Goal: Task Accomplishment & Management: Complete application form

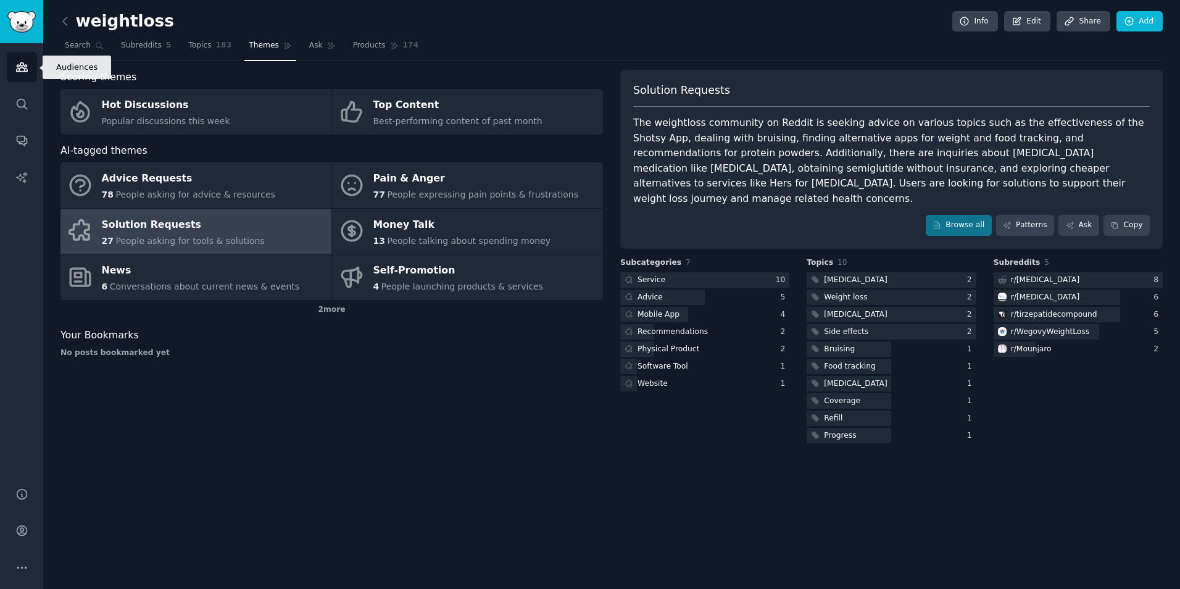
click at [22, 61] on icon "Sidebar" at bounding box center [21, 67] width 13 height 13
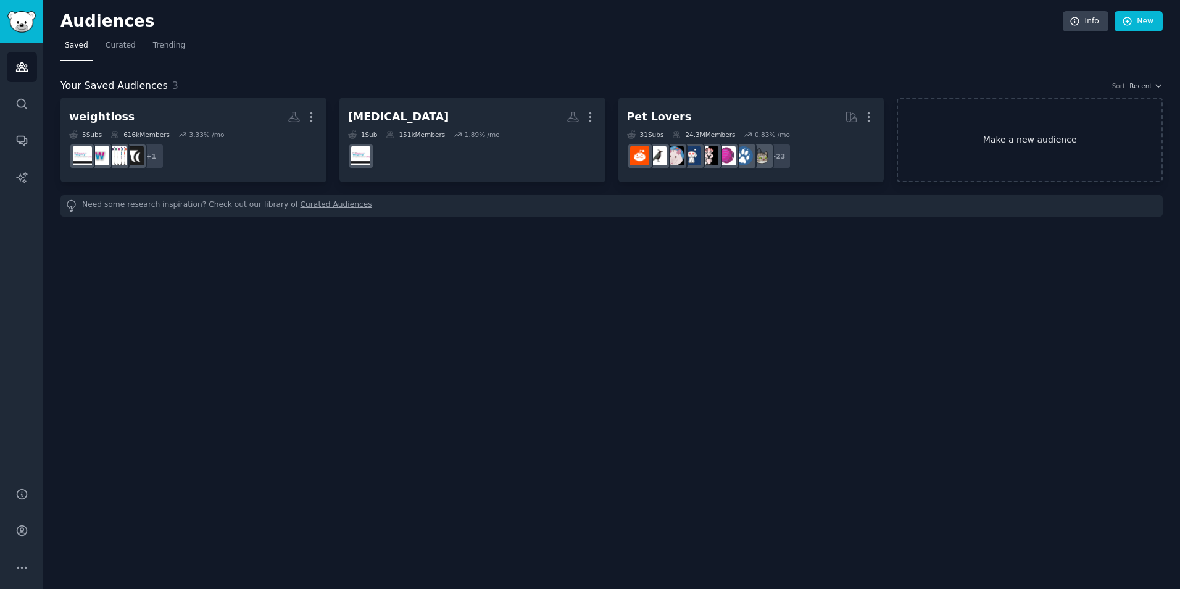
click at [1124, 119] on link "Make a new audience" at bounding box center [1030, 140] width 266 height 85
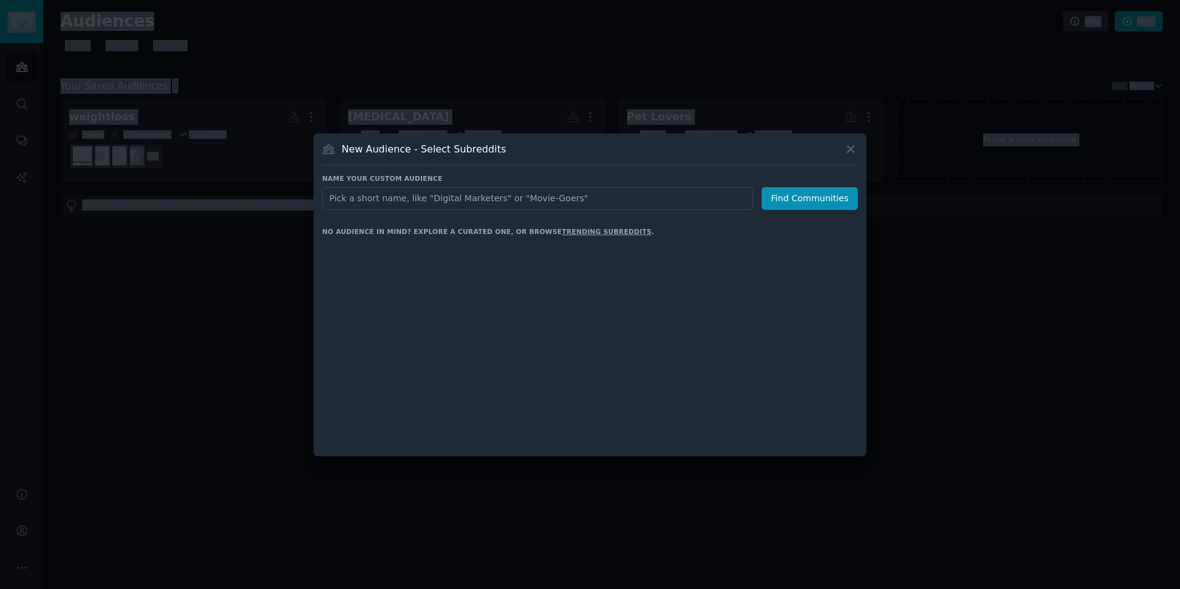
click at [1124, 119] on div at bounding box center [590, 294] width 1180 height 589
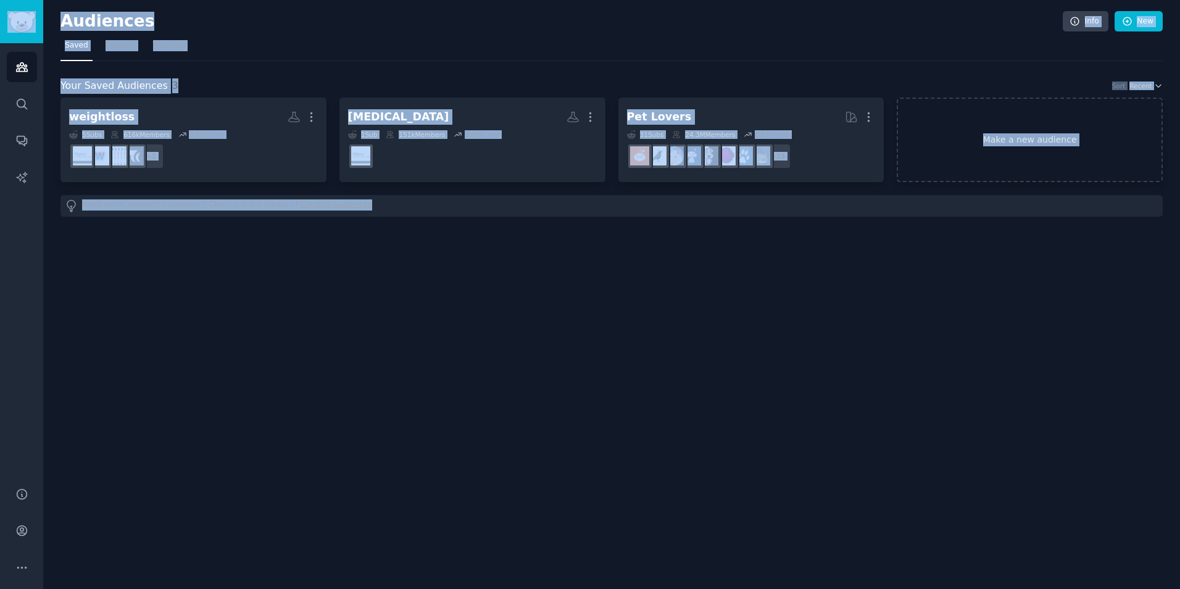
click at [1043, 127] on link "Make a new audience" at bounding box center [1030, 140] width 266 height 85
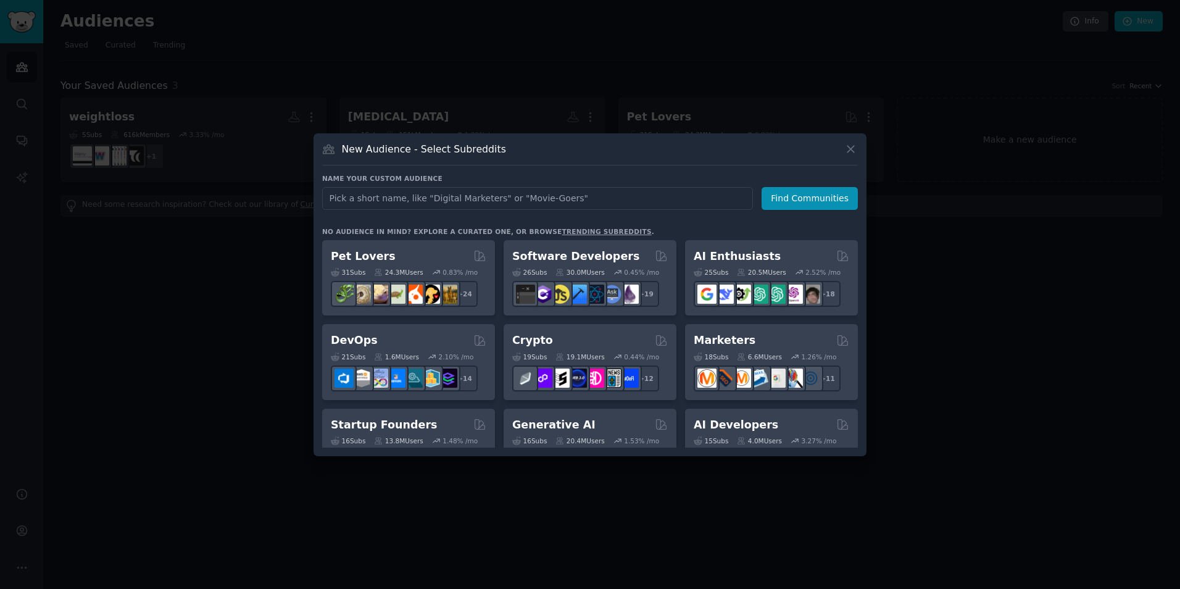
click at [503, 198] on input "text" at bounding box center [537, 198] width 431 height 23
type input "webshare"
click button "Find Communities" at bounding box center [810, 198] width 96 height 23
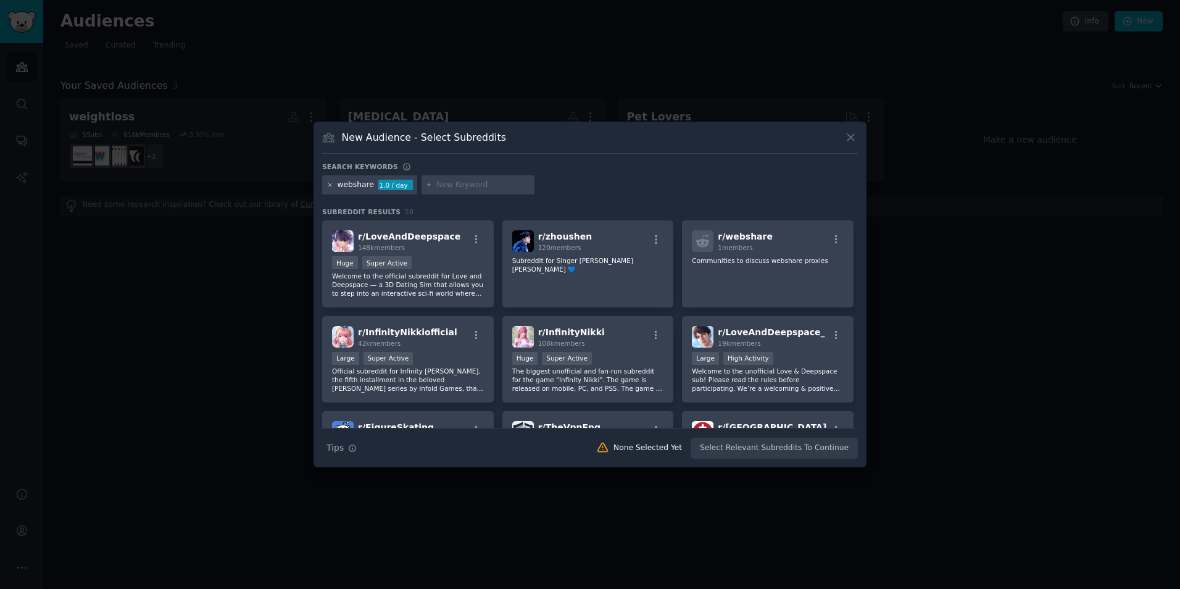
click at [332, 186] on icon at bounding box center [329, 184] width 3 height 3
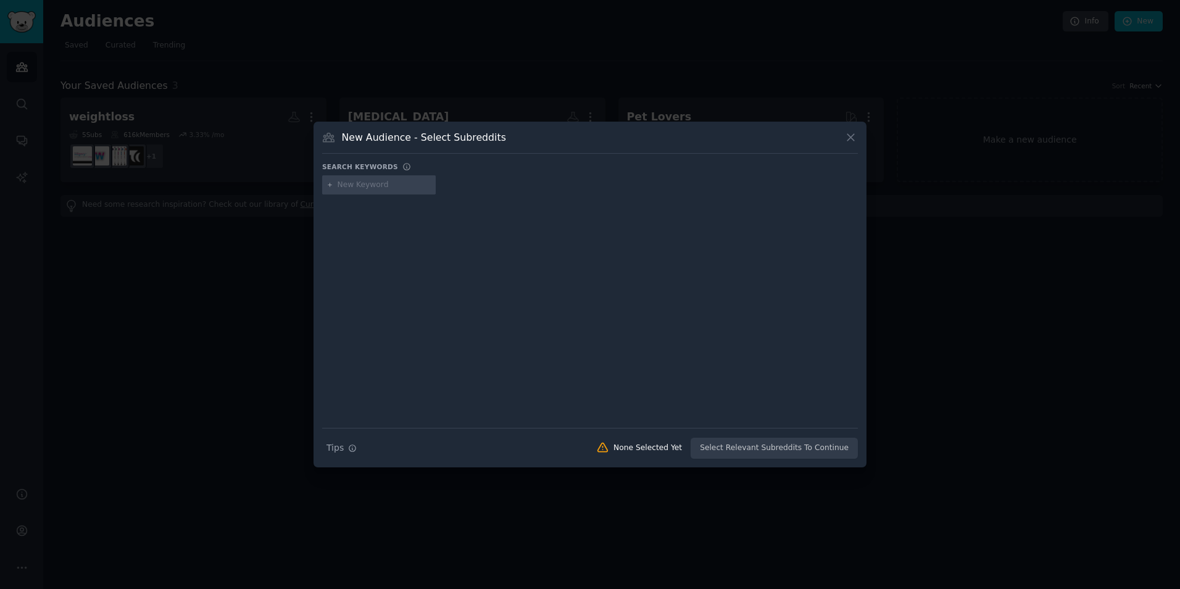
click at [361, 186] on input "text" at bounding box center [385, 185] width 94 height 11
type input "proxies"
click at [455, 182] on input "text" at bounding box center [474, 185] width 94 height 11
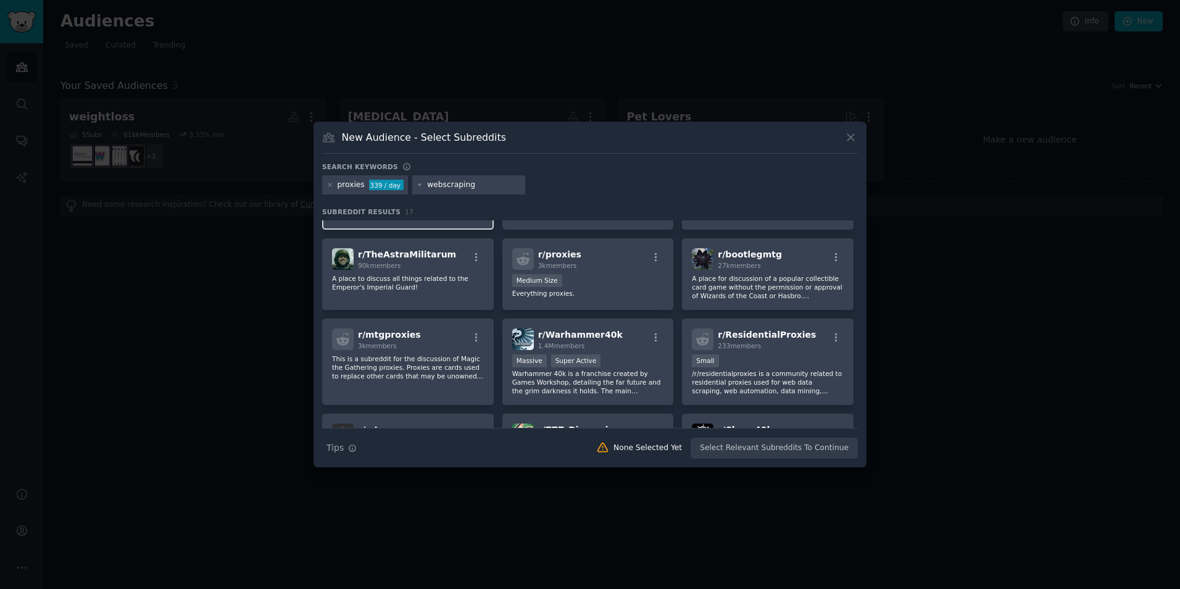
scroll to position [81, 0]
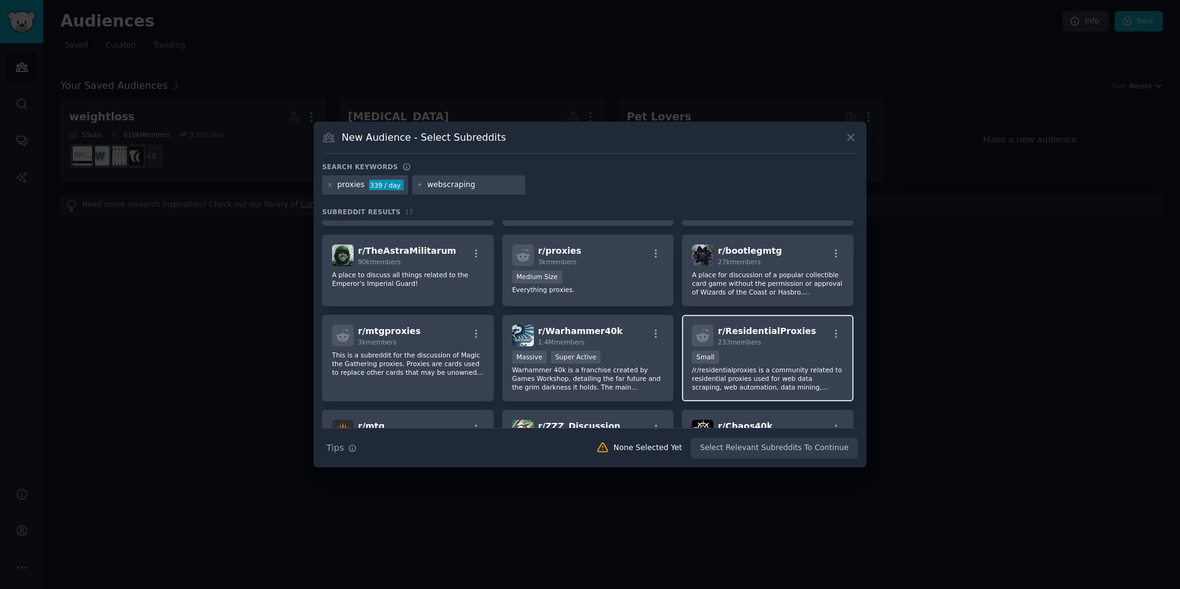
type input "webscraping"
click at [789, 357] on div "Small" at bounding box center [768, 358] width 152 height 15
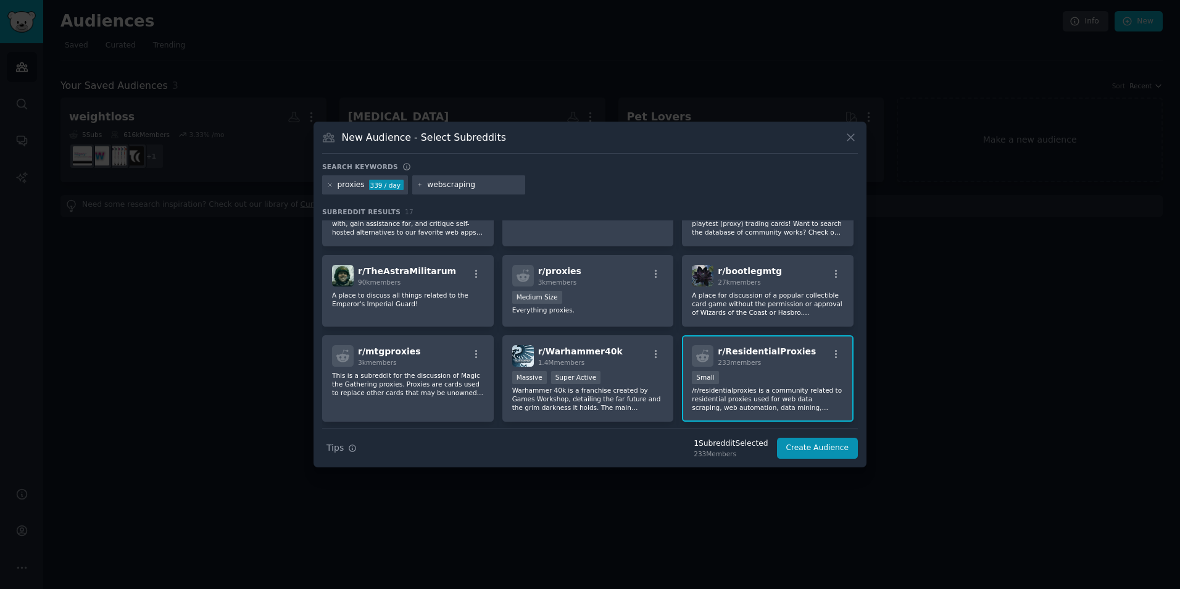
scroll to position [0, 0]
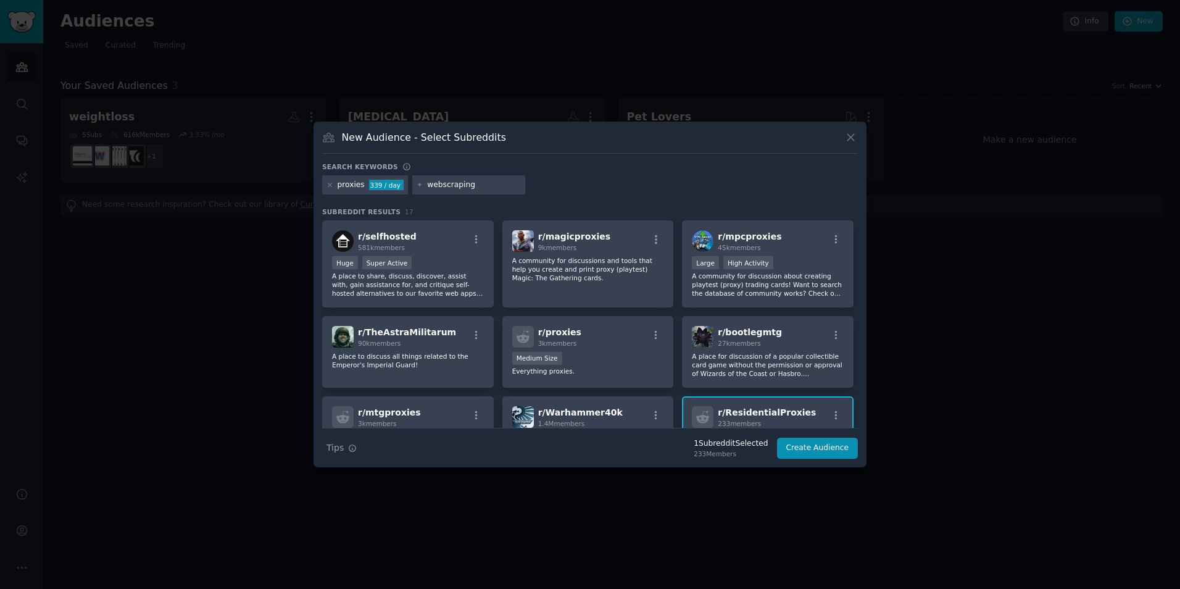
click at [433, 187] on input "webscraping" at bounding box center [474, 185] width 94 height 11
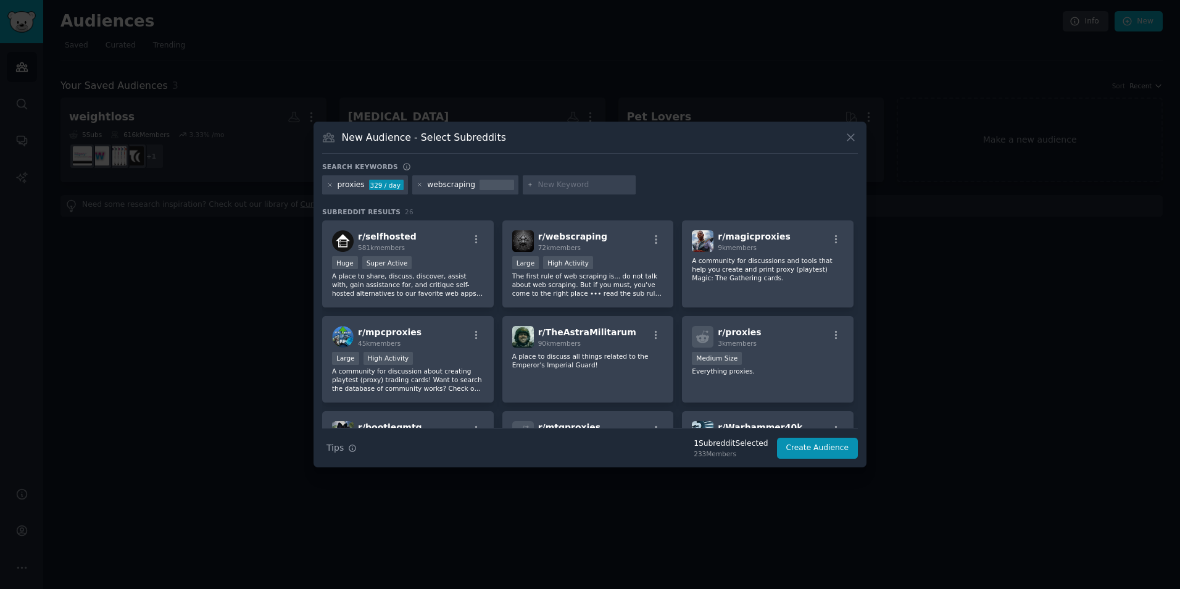
click at [555, 175] on div at bounding box center [580, 185] width 114 height 20
click at [538, 184] on input "text" at bounding box center [585, 185] width 94 height 11
click at [545, 185] on input "text" at bounding box center [585, 185] width 94 height 11
type input "bart"
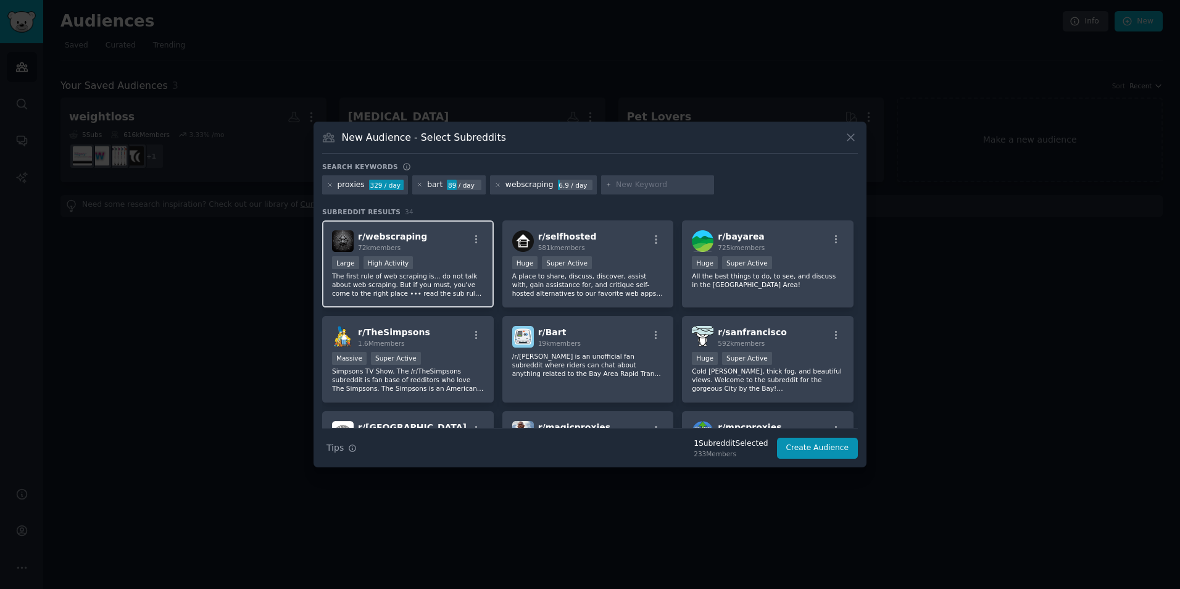
click at [367, 236] on span "r/ webscraping" at bounding box center [392, 237] width 69 height 10
drag, startPoint x: 426, startPoint y: 265, endPoint x: 404, endPoint y: 247, distance: 28.5
click at [404, 247] on div "r/ webscraping 72k members 10,000 - 100,000 members Large High Activity The fir…" at bounding box center [408, 263] width 172 height 87
drag, startPoint x: 404, startPoint y: 247, endPoint x: 424, endPoint y: 268, distance: 28.8
click at [424, 268] on div "10,000 - 100,000 members Large High Activity" at bounding box center [408, 263] width 152 height 15
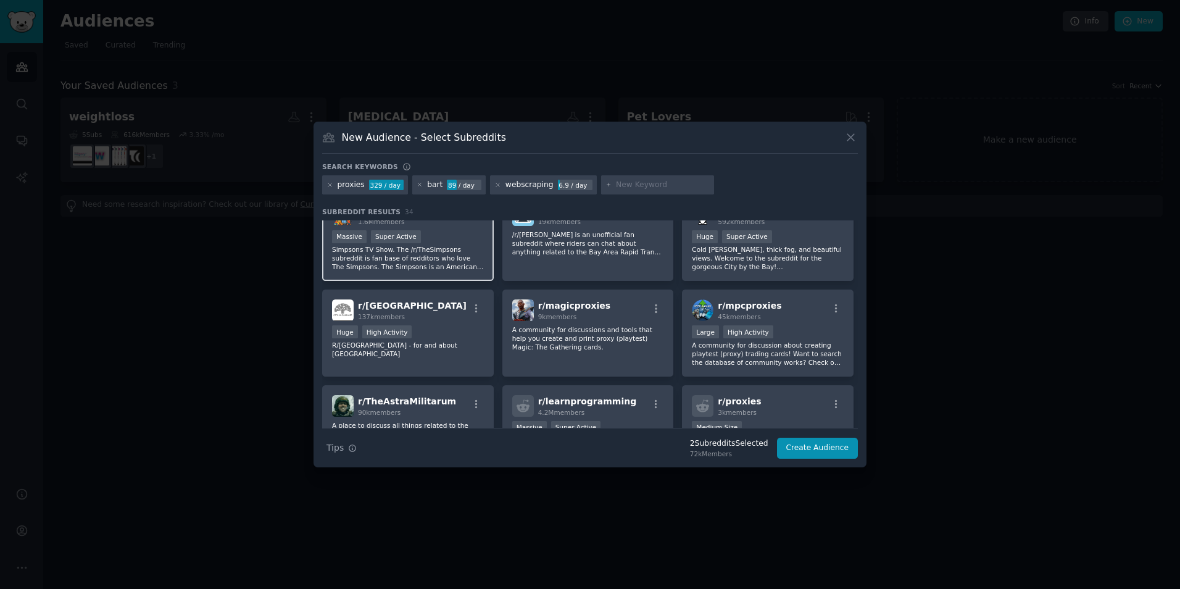
scroll to position [123, 0]
click at [417, 184] on icon at bounding box center [420, 185] width 7 height 7
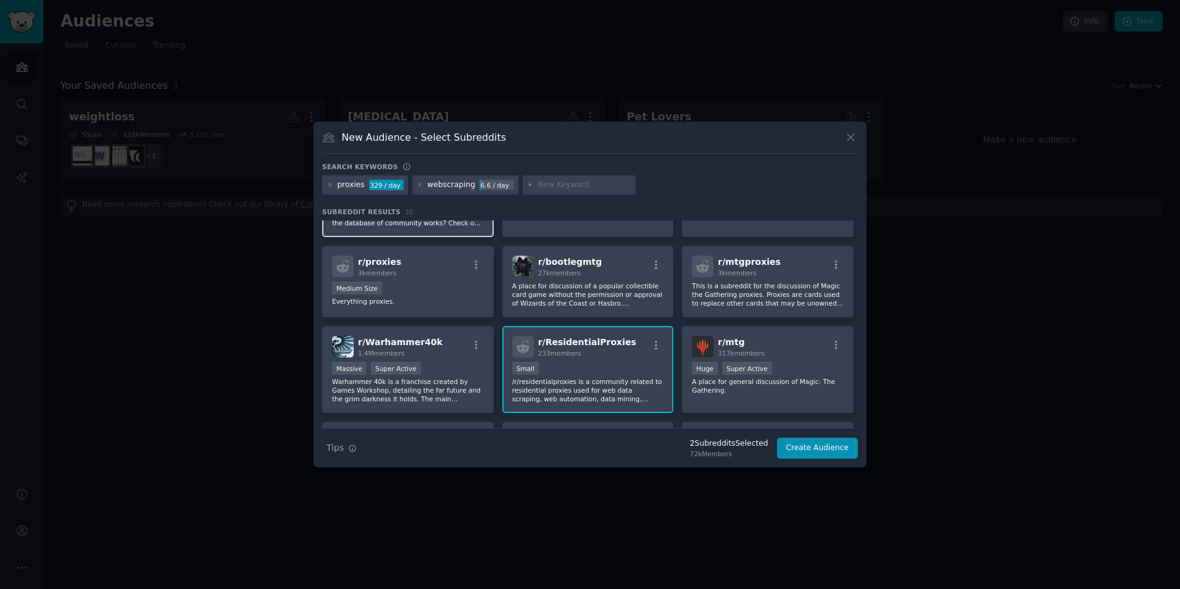
scroll to position [166, 0]
click at [415, 282] on div "Medium Size" at bounding box center [408, 288] width 152 height 15
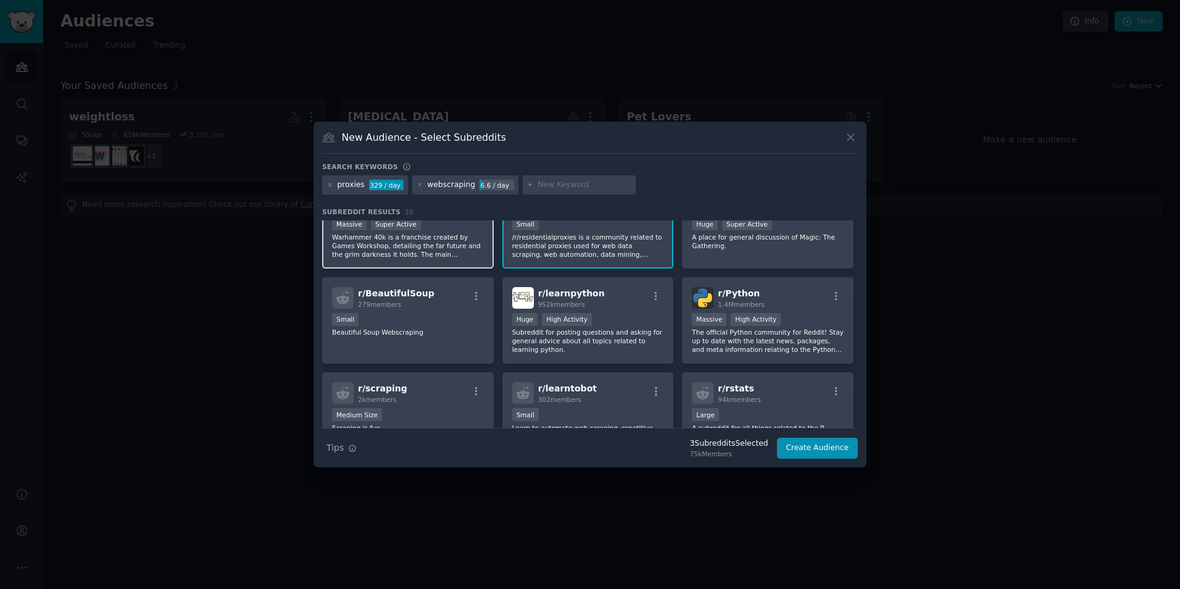
scroll to position [312, 0]
click at [384, 336] on div "r/ BeautifulSoup 279 members Small Beautiful Soup Webscraping" at bounding box center [408, 318] width 172 height 87
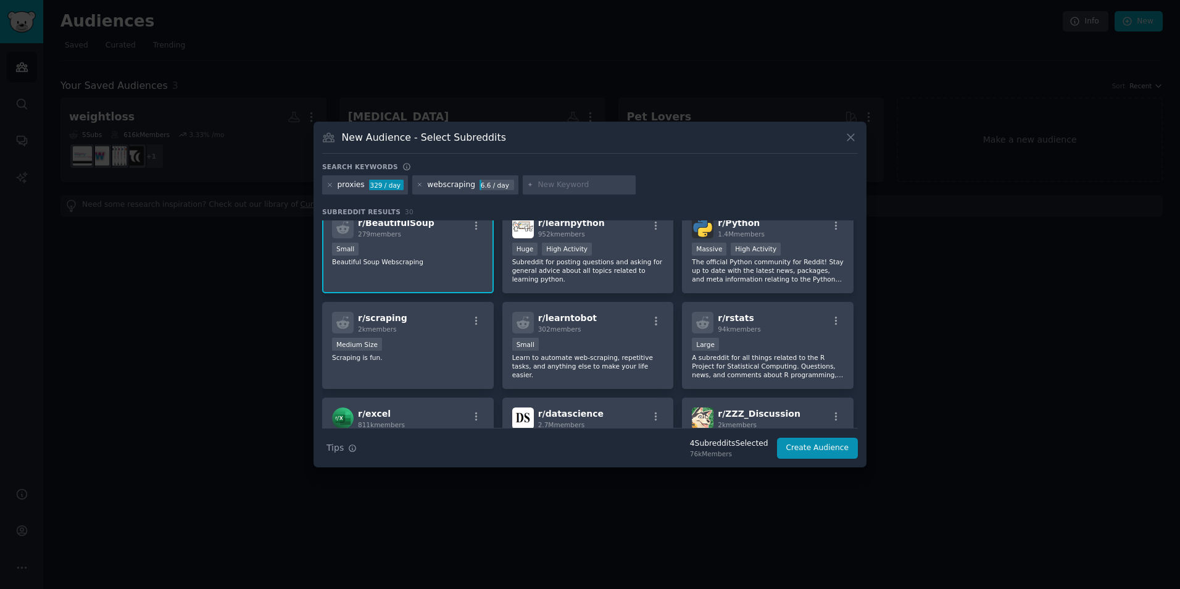
scroll to position [382, 0]
click at [384, 336] on div "r/ scraping 2k members Medium Size Scraping is fun." at bounding box center [408, 344] width 172 height 87
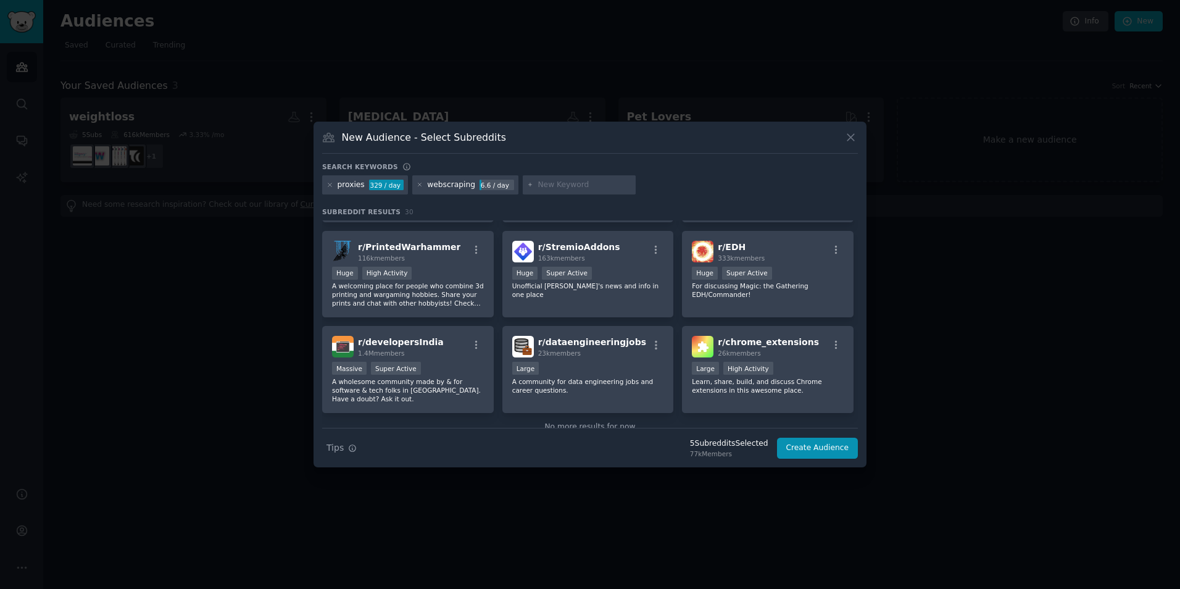
scroll to position [749, 0]
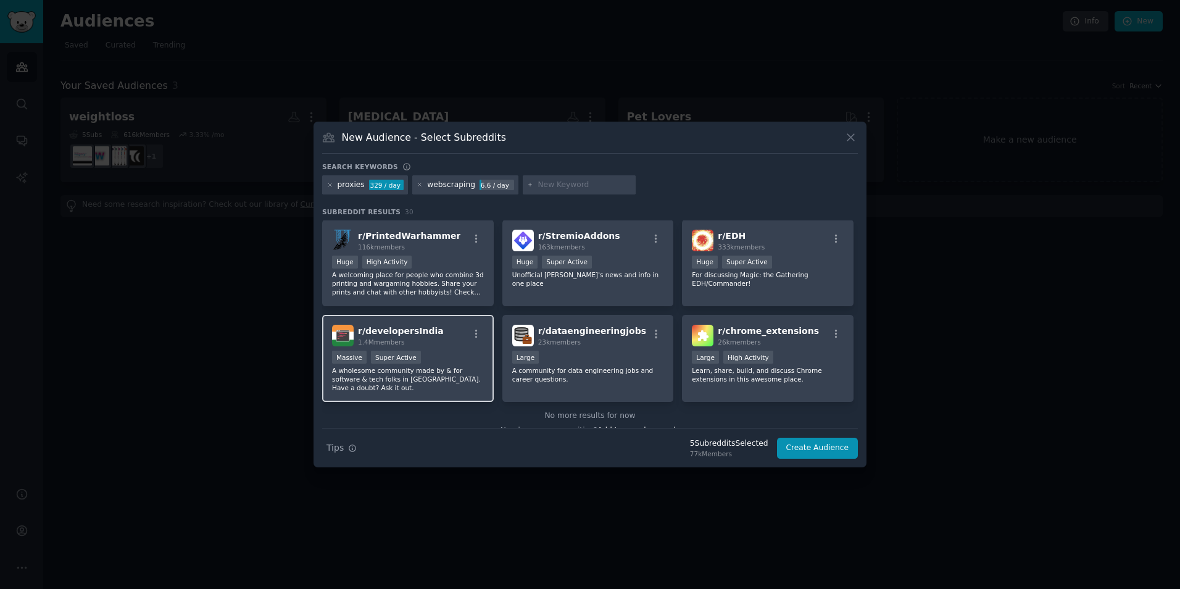
click at [469, 355] on div "Massive Super Active" at bounding box center [408, 358] width 152 height 15
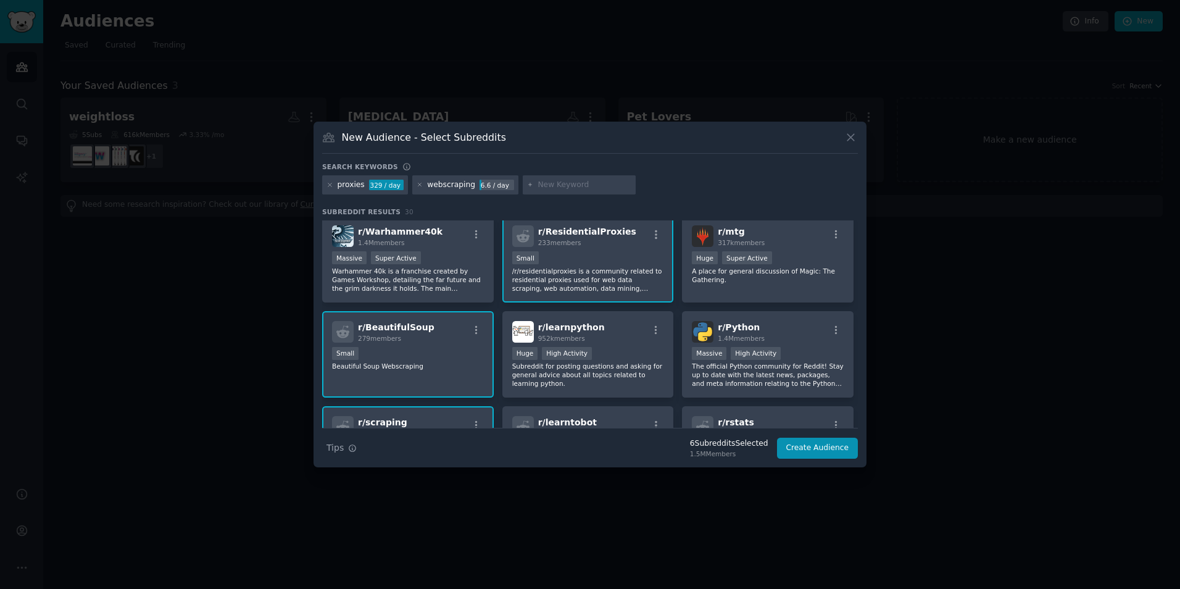
scroll to position [269, 0]
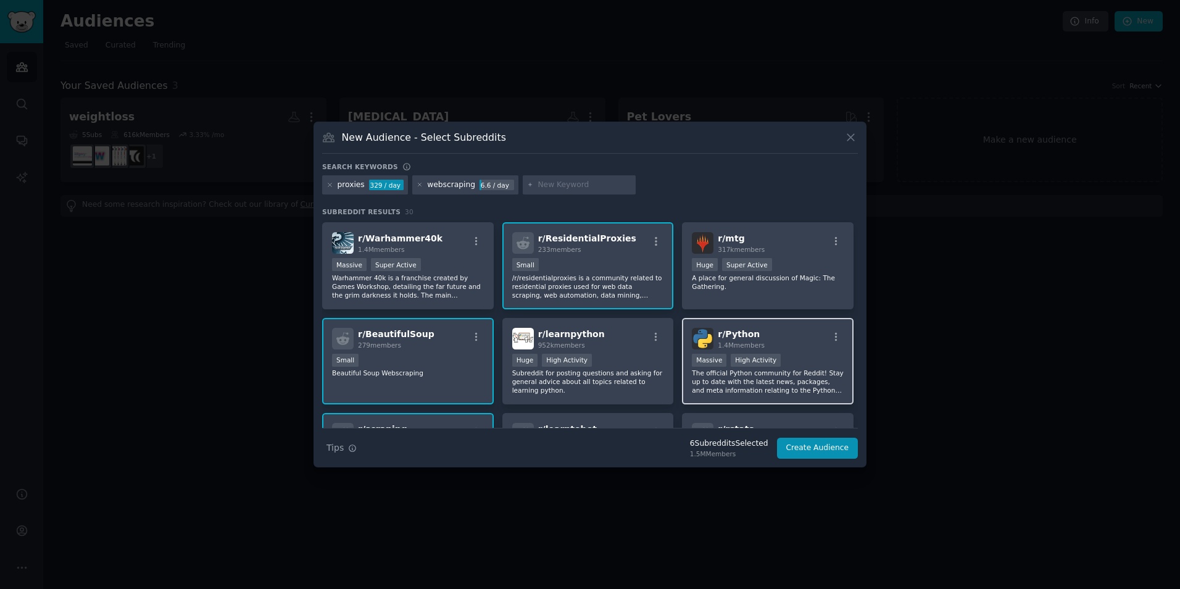
click at [764, 335] on div "r/ Python 1.4M members" at bounding box center [768, 339] width 152 height 22
click at [570, 174] on div "Search keywords" at bounding box center [590, 168] width 536 height 13
click at [574, 178] on div at bounding box center [580, 185] width 114 height 20
click at [573, 180] on input "text" at bounding box center [585, 185] width 94 height 11
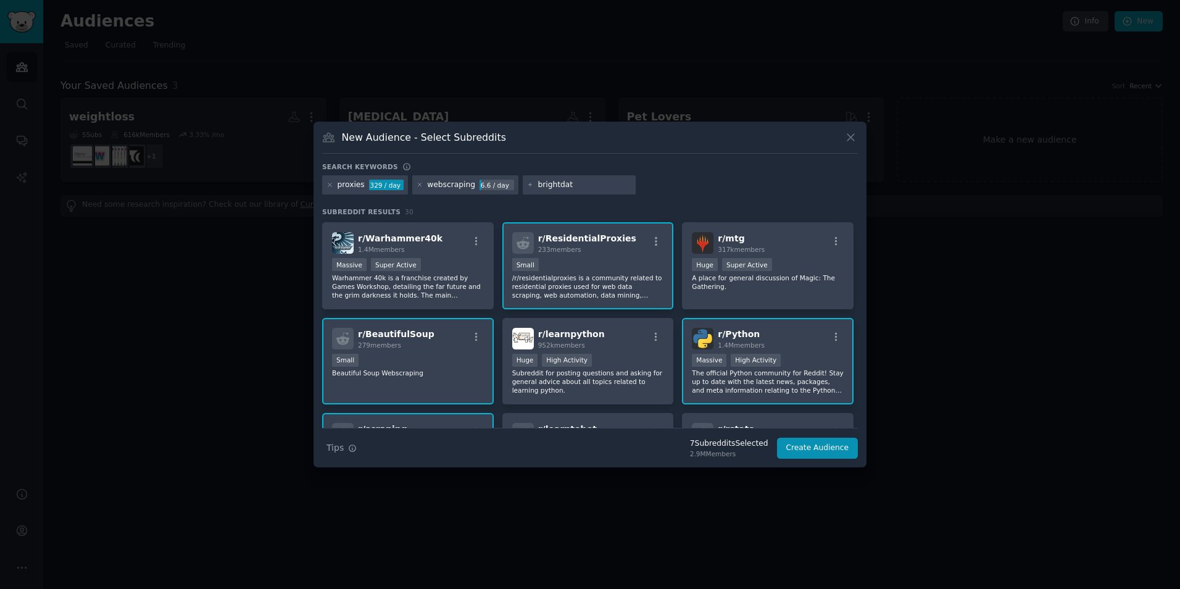
type input "brightdata"
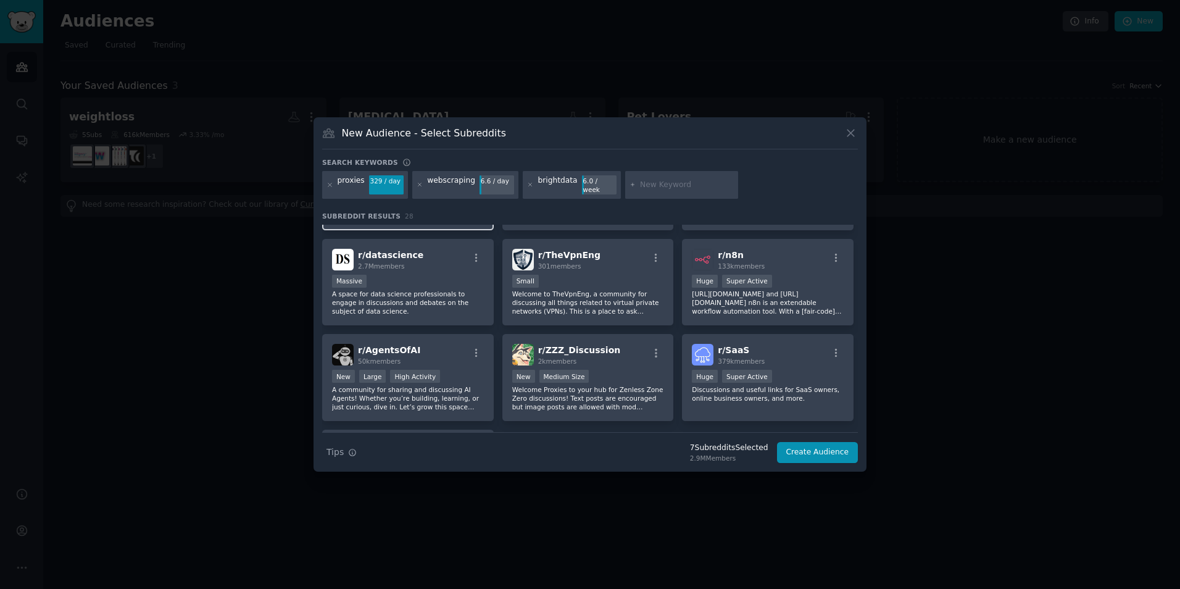
scroll to position [655, 0]
click at [803, 298] on p "[URL][DOMAIN_NAME] and [URL][DOMAIN_NAME] n8n is an extendable workflow automat…" at bounding box center [768, 301] width 152 height 26
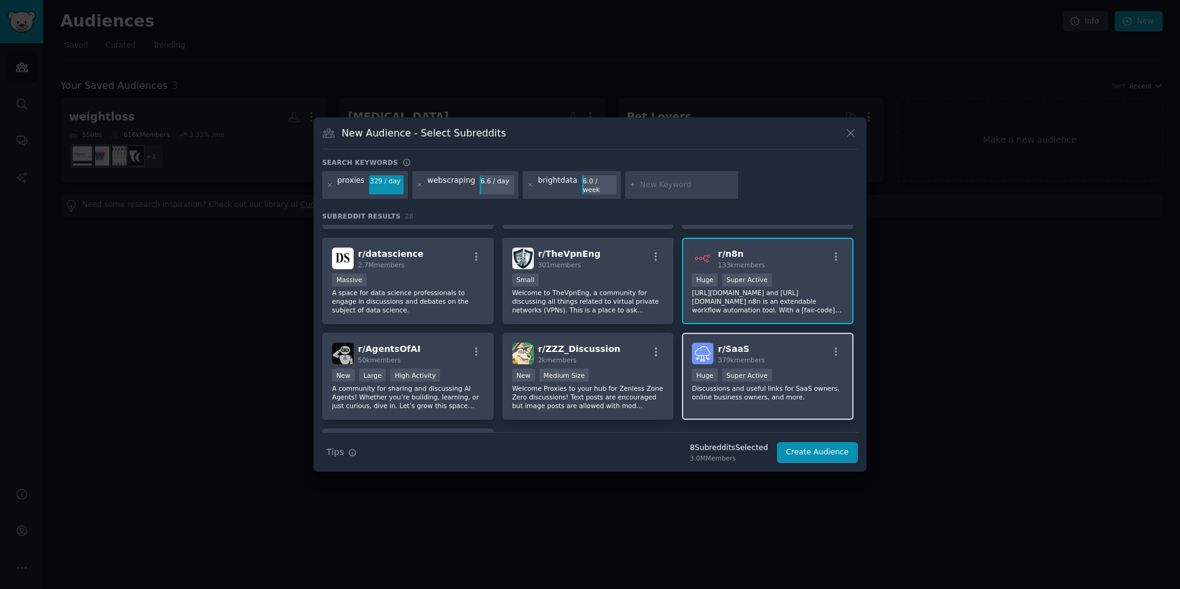
scroll to position [688, 0]
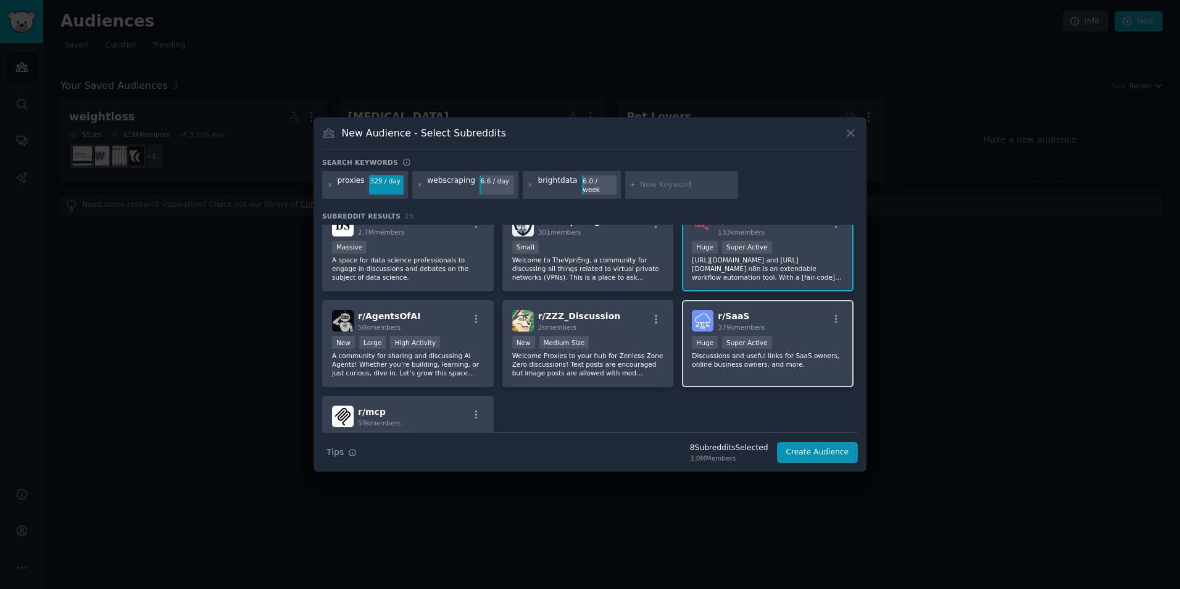
click at [810, 351] on p "Discussions and useful links for SaaS owners, online business owners, and more." at bounding box center [768, 359] width 152 height 17
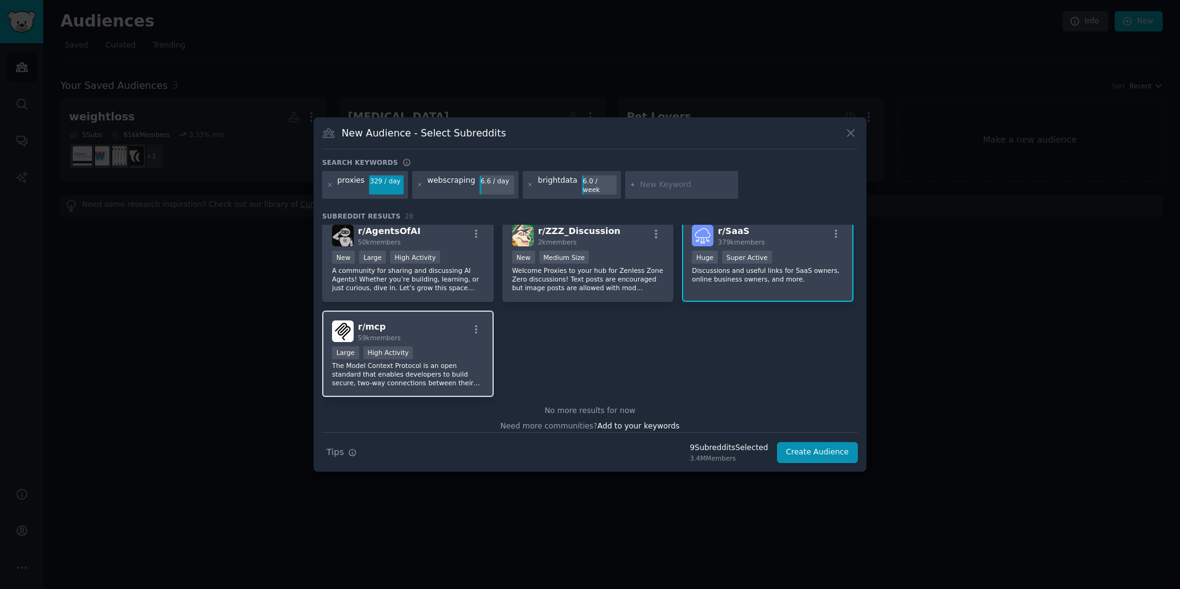
scroll to position [775, 0]
click at [466, 373] on p "The Model Context Protocol is an open standard that enables developers to build…" at bounding box center [408, 372] width 152 height 26
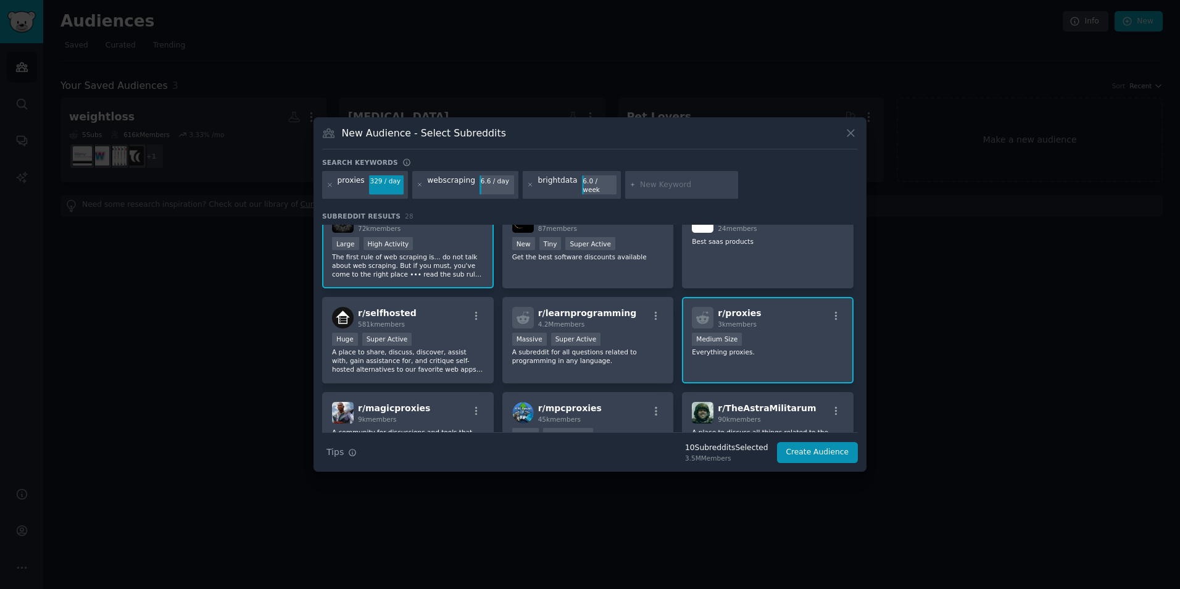
scroll to position [0, 0]
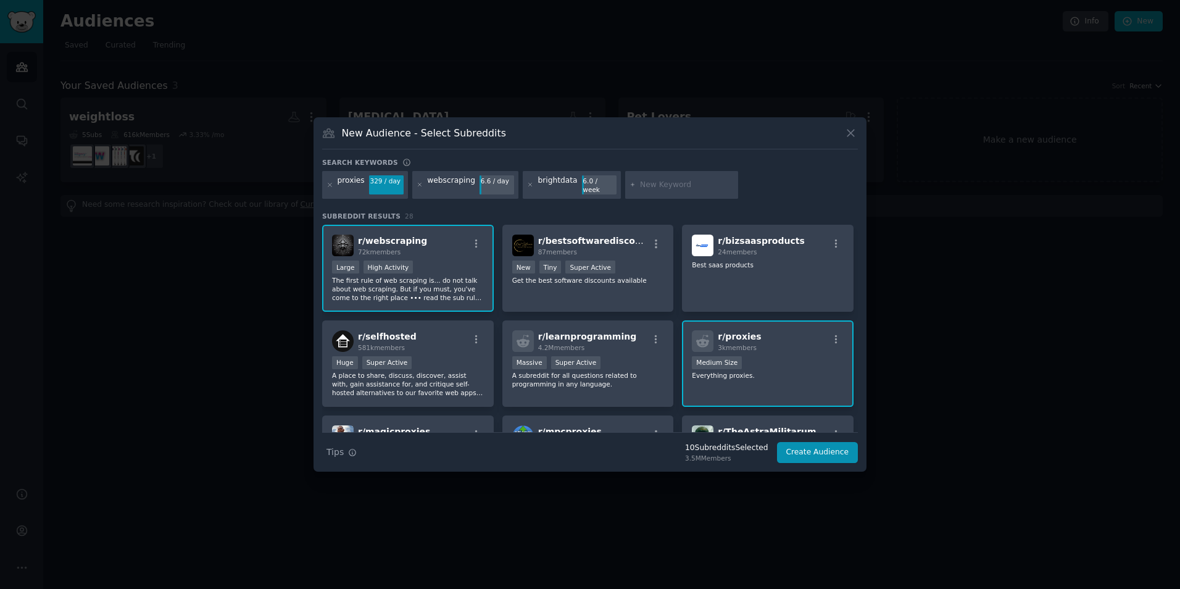
click at [649, 180] on input "text" at bounding box center [687, 185] width 94 height 11
type input "mobileproxy"
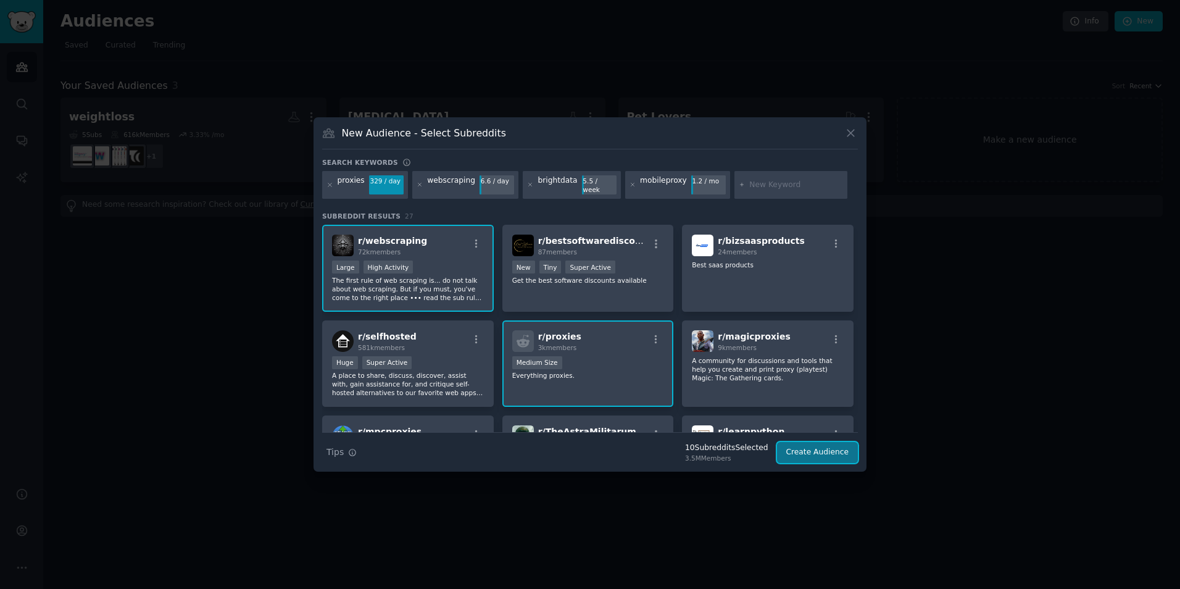
click at [820, 456] on button "Create Audience" at bounding box center [817, 452] width 81 height 21
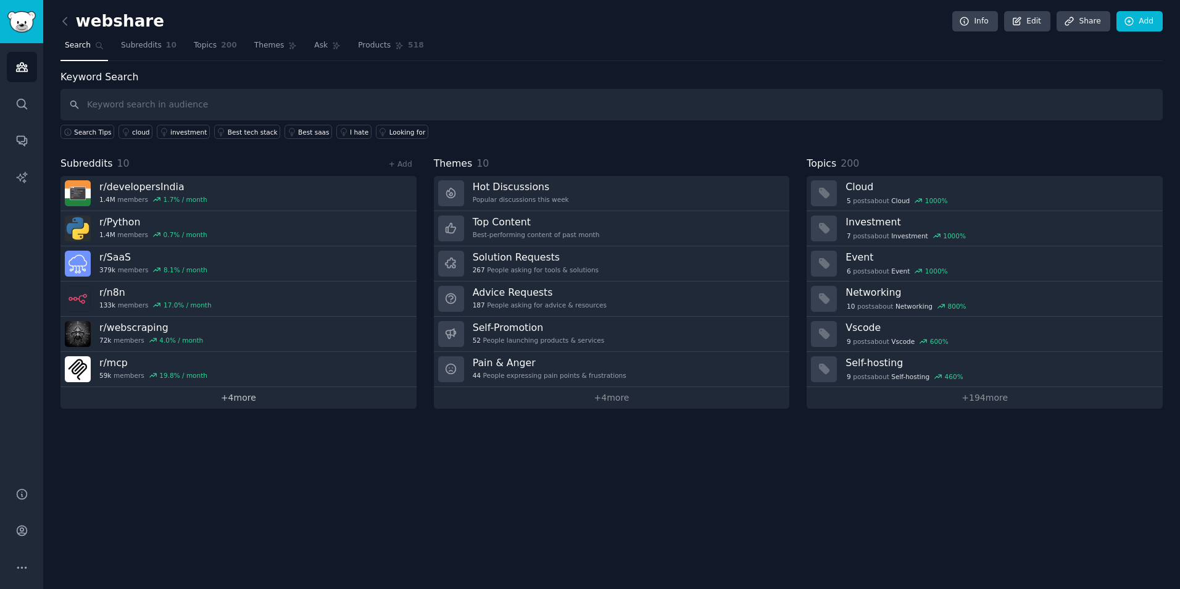
click at [236, 408] on link "+ 4 more" at bounding box center [239, 398] width 356 height 22
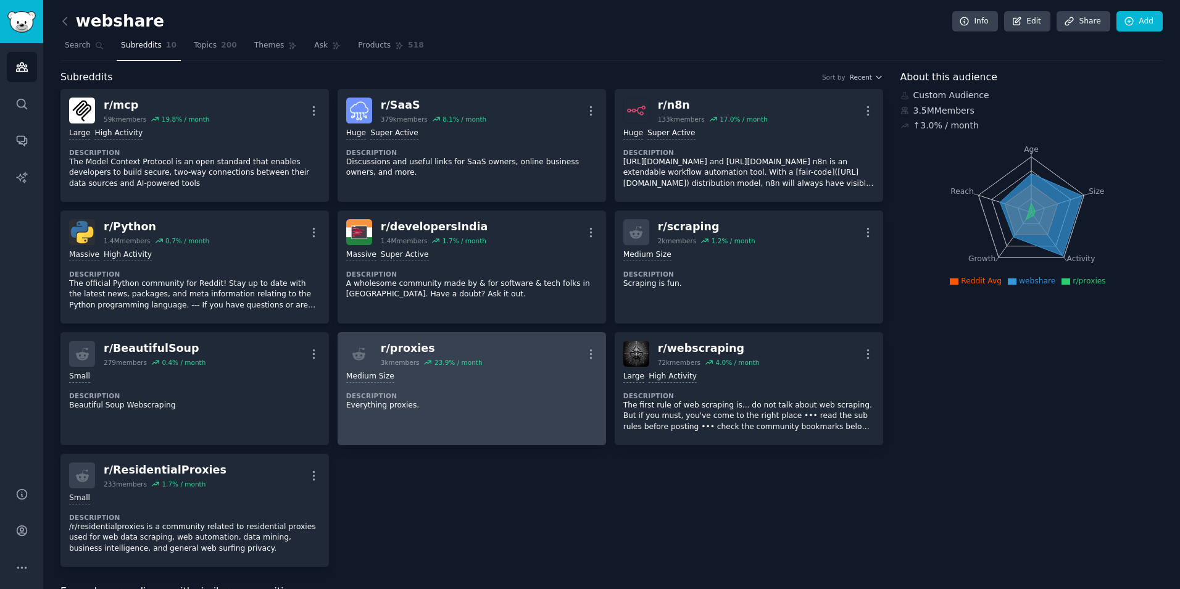
click at [533, 388] on div "Medium Size Description Everything proxies." at bounding box center [471, 391] width 251 height 48
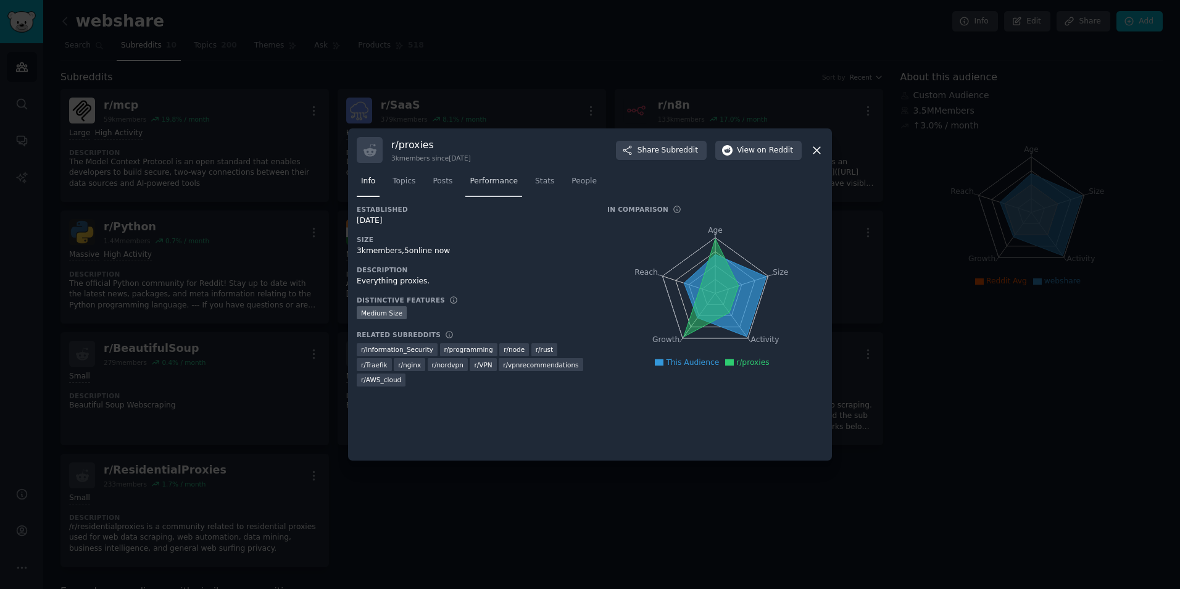
click at [494, 186] on span "Performance" at bounding box center [494, 181] width 48 height 11
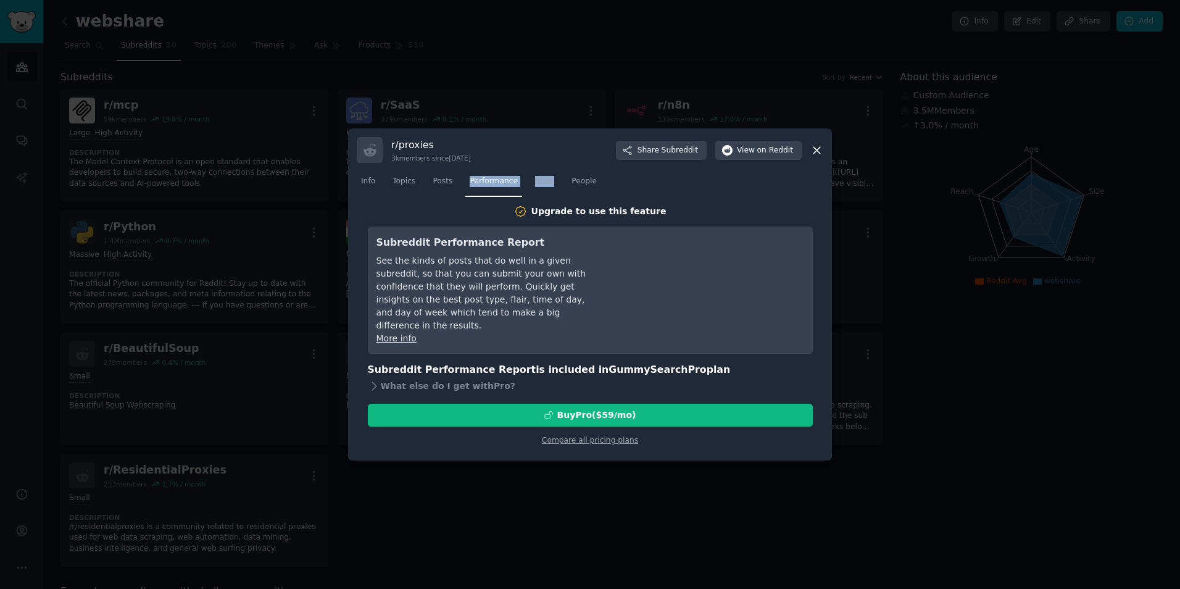
drag, startPoint x: 456, startPoint y: 182, endPoint x: 551, endPoint y: 178, distance: 95.1
click at [551, 178] on nav "Info Topics Posts Performance Stats People" at bounding box center [590, 184] width 467 height 25
click at [583, 183] on span "People" at bounding box center [584, 181] width 25 height 11
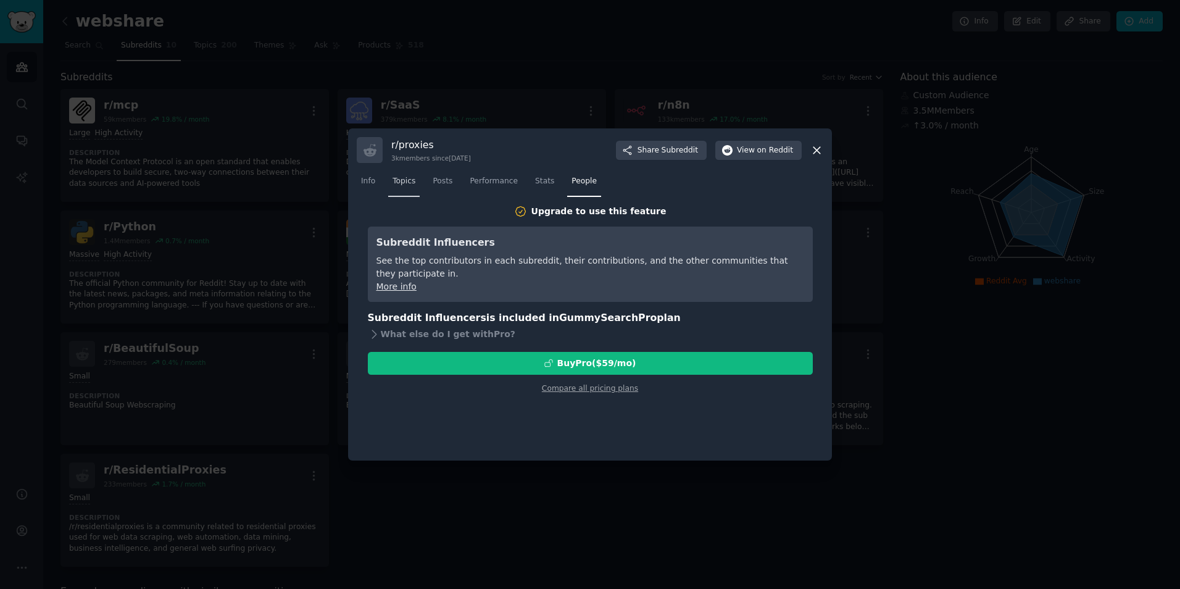
click at [394, 182] on span "Topics" at bounding box center [404, 181] width 23 height 11
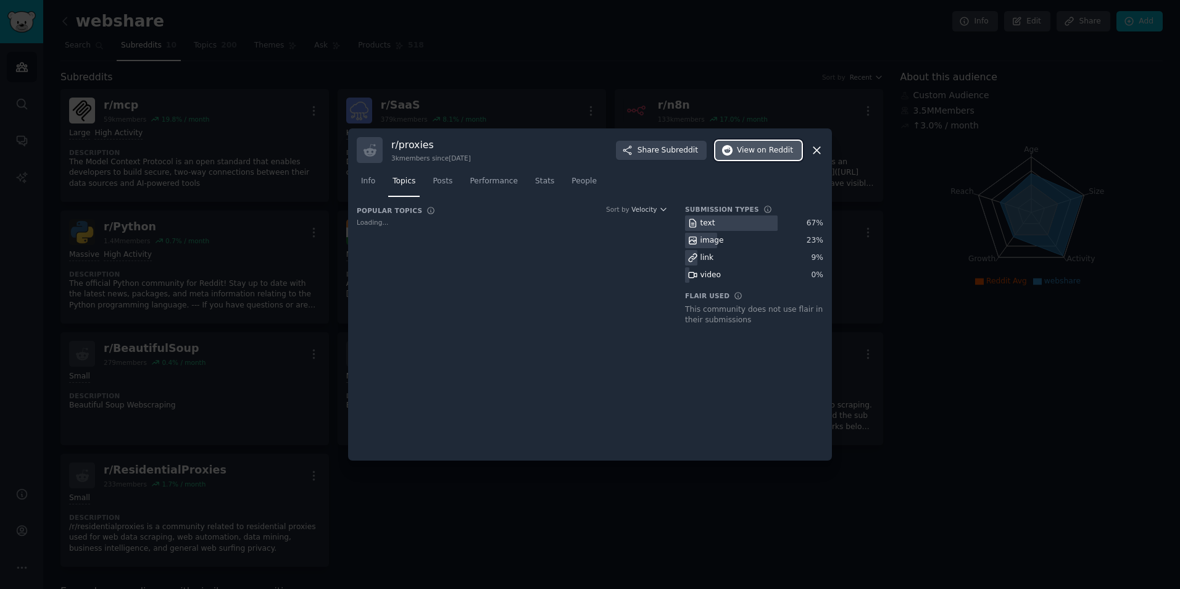
click at [788, 150] on span "on Reddit" at bounding box center [776, 150] width 36 height 11
